Goal: Navigation & Orientation: Find specific page/section

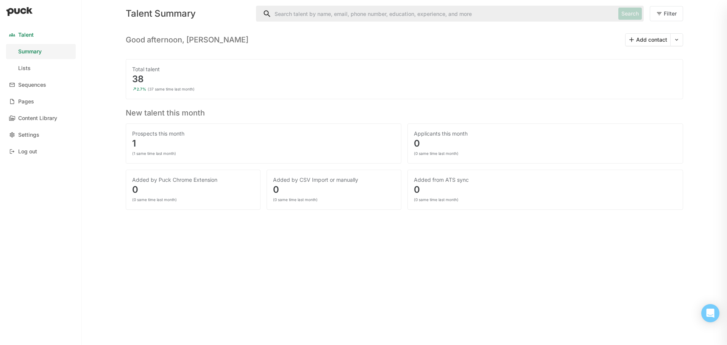
click at [169, 136] on div "Prospects this month" at bounding box center [263, 134] width 263 height 8
click at [23, 99] on div "Pages" at bounding box center [26, 102] width 16 height 6
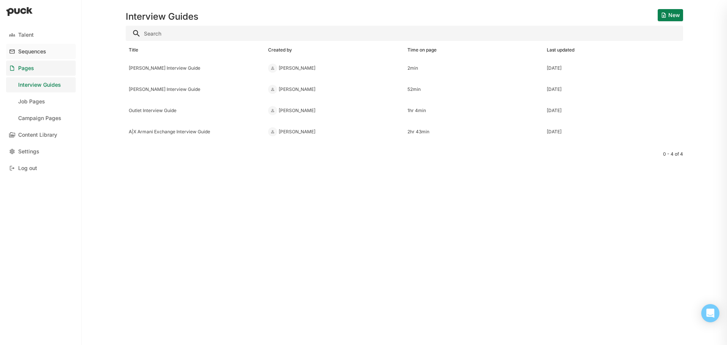
click at [29, 50] on div "Sequences" at bounding box center [32, 51] width 28 height 6
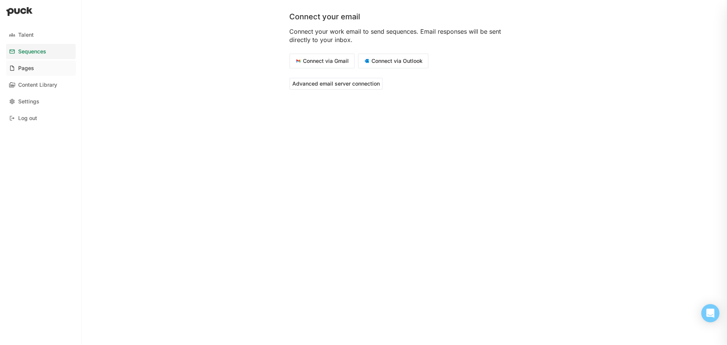
click at [20, 67] on div "Pages" at bounding box center [26, 68] width 16 height 6
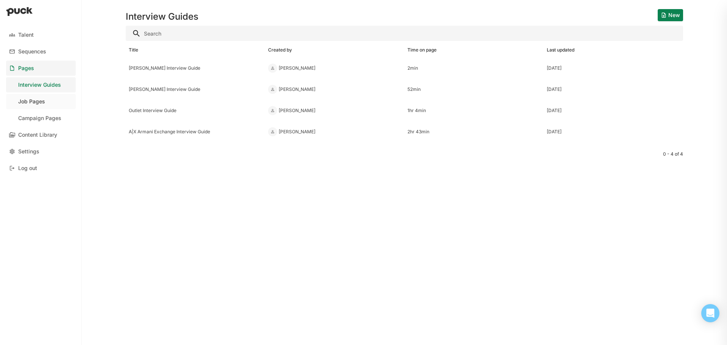
click at [39, 103] on div "Job Pages" at bounding box center [31, 102] width 27 height 6
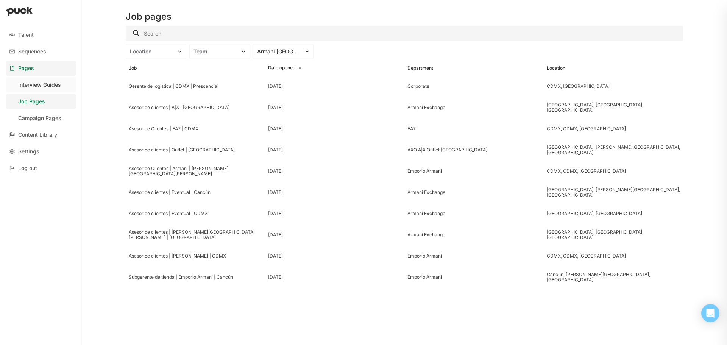
click at [33, 81] on link "Interview Guides" at bounding box center [41, 84] width 70 height 15
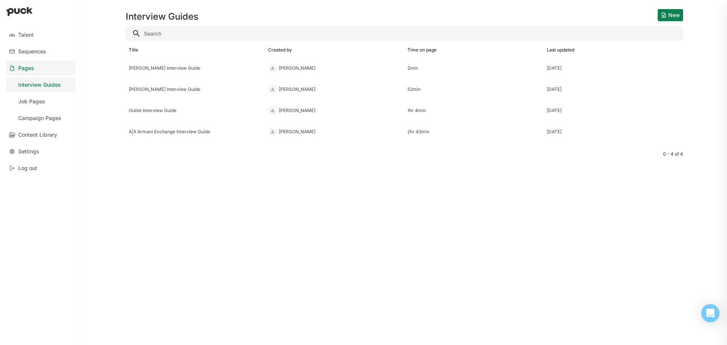
click at [25, 69] on div "Pages" at bounding box center [26, 68] width 16 height 6
click at [34, 68] on link "Pages" at bounding box center [41, 68] width 70 height 15
click at [42, 101] on div "Job Pages" at bounding box center [31, 102] width 27 height 6
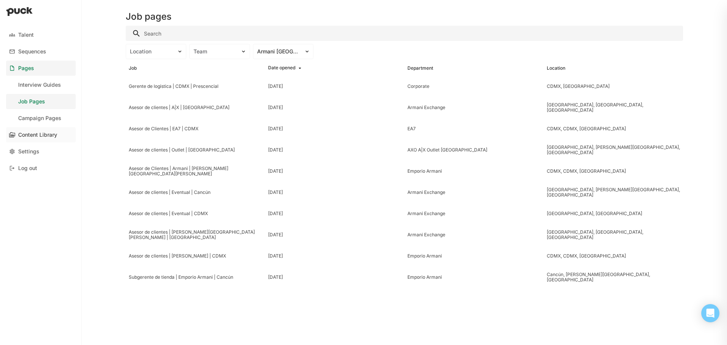
click at [48, 134] on div "Content Library" at bounding box center [37, 135] width 39 height 6
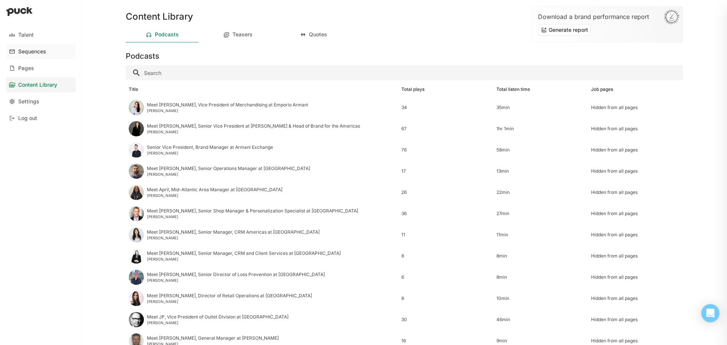
click at [33, 52] on div "Sequences" at bounding box center [32, 51] width 28 height 6
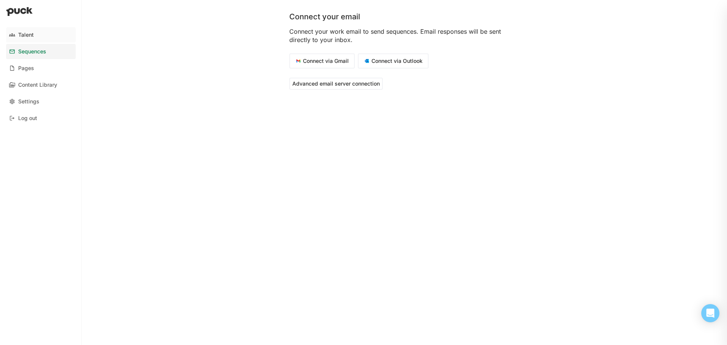
click at [26, 33] on div "Talent" at bounding box center [26, 35] width 16 height 6
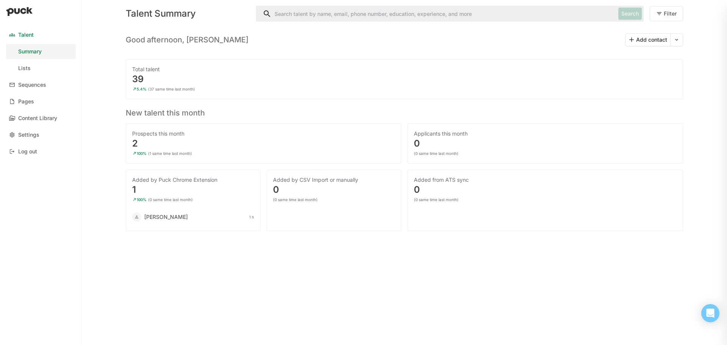
click at [136, 143] on div "2" at bounding box center [263, 143] width 263 height 9
click at [178, 182] on div "Added by Puck Chrome Extension" at bounding box center [193, 180] width 122 height 8
click at [173, 218] on div "[PERSON_NAME]" at bounding box center [166, 217] width 44 height 8
click at [136, 217] on img at bounding box center [137, 217] width 5 height 5
click at [666, 15] on button "Filter" at bounding box center [666, 13] width 33 height 15
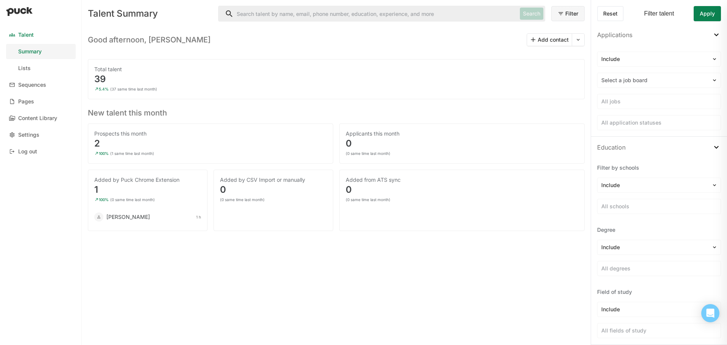
click at [340, 19] on input "Search" at bounding box center [368, 13] width 299 height 15
click at [446, 54] on div "Good afternoon, [PERSON_NAME] contact Total talent 39 5.4% (37 same time last m…" at bounding box center [336, 129] width 497 height 204
click at [368, 11] on input "Search" at bounding box center [368, 13] width 299 height 15
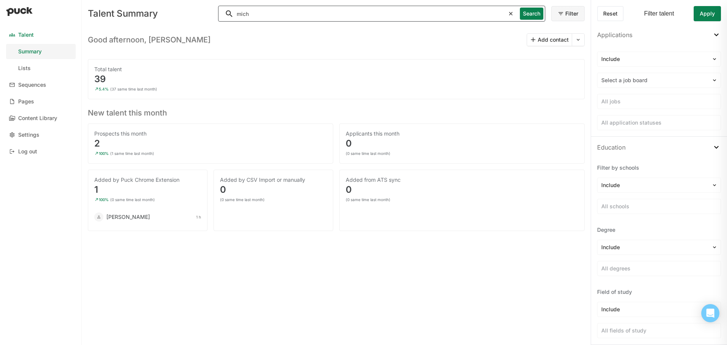
type input "mich"
click at [538, 13] on button "Search" at bounding box center [531, 14] width 23 height 12
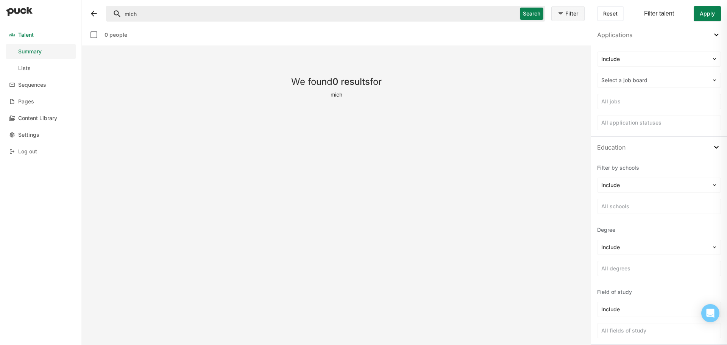
click at [96, 9] on button at bounding box center [94, 14] width 12 height 12
